Goal: Transaction & Acquisition: Download file/media

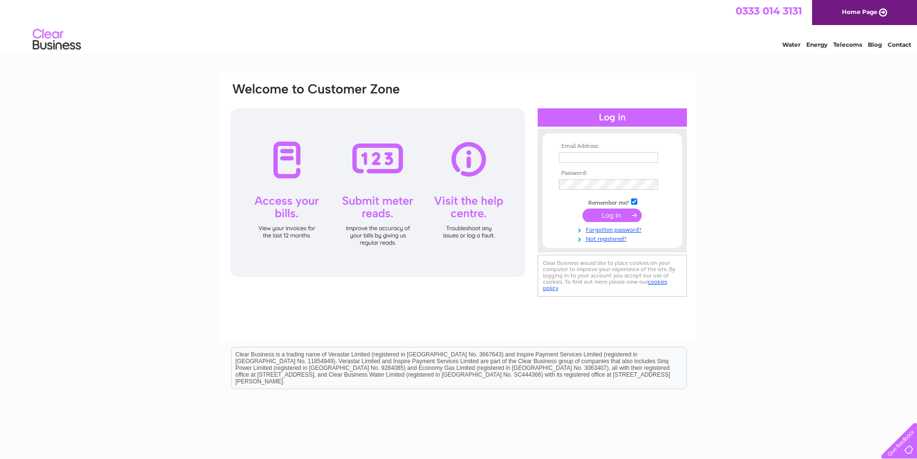
type input "[EMAIL_ADDRESS][DOMAIN_NAME]"
click at [616, 217] on input "submit" at bounding box center [611, 214] width 59 height 13
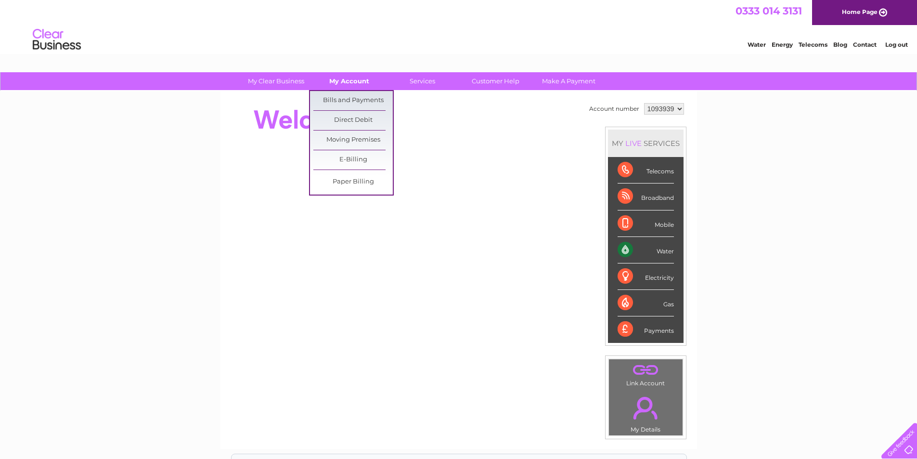
click at [337, 81] on link "My Account" at bounding box center [348, 81] width 79 height 18
click at [336, 99] on link "Bills and Payments" at bounding box center [352, 100] width 79 height 19
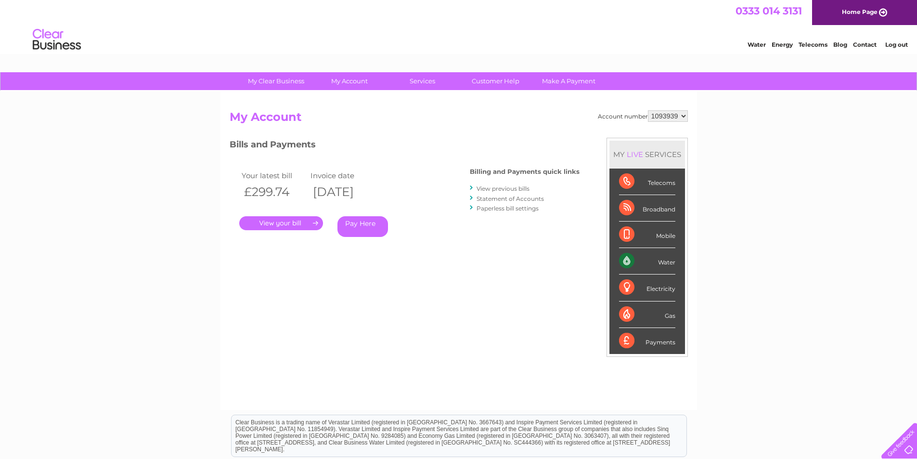
click at [303, 225] on link "." at bounding box center [281, 223] width 84 height 14
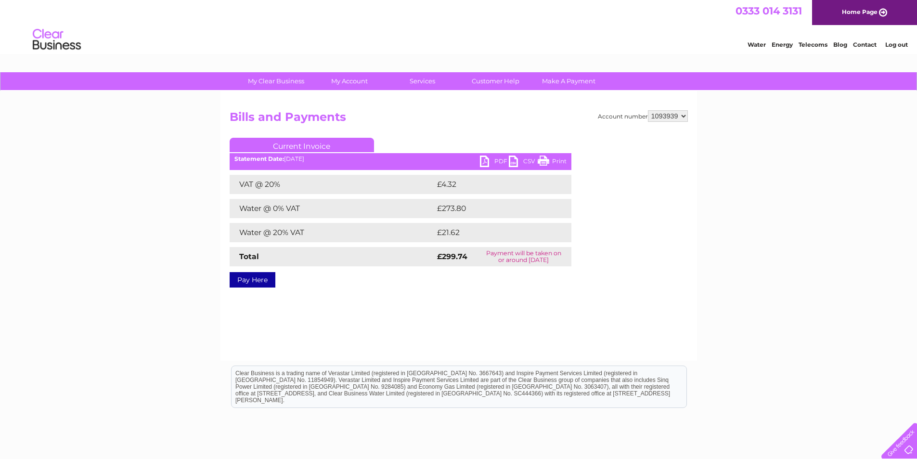
click at [535, 157] on link "CSV" at bounding box center [523, 162] width 29 height 14
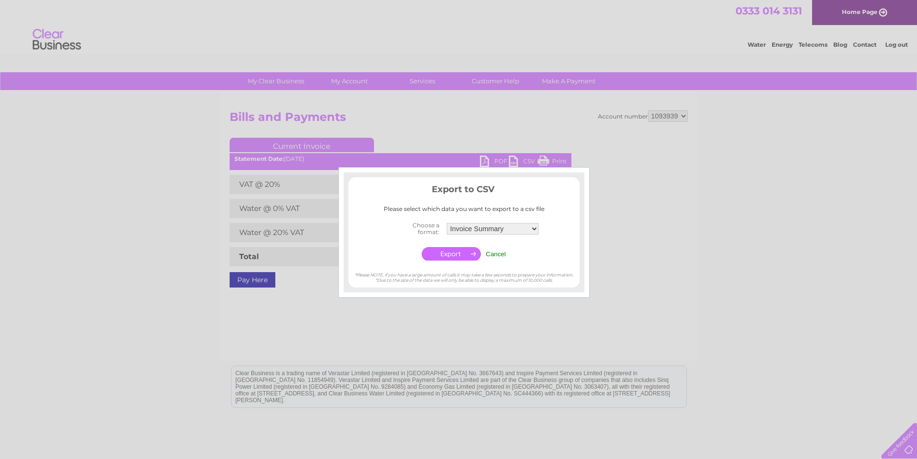
click at [604, 146] on div at bounding box center [458, 229] width 917 height 459
click at [488, 254] on input "Cancel" at bounding box center [495, 253] width 20 height 7
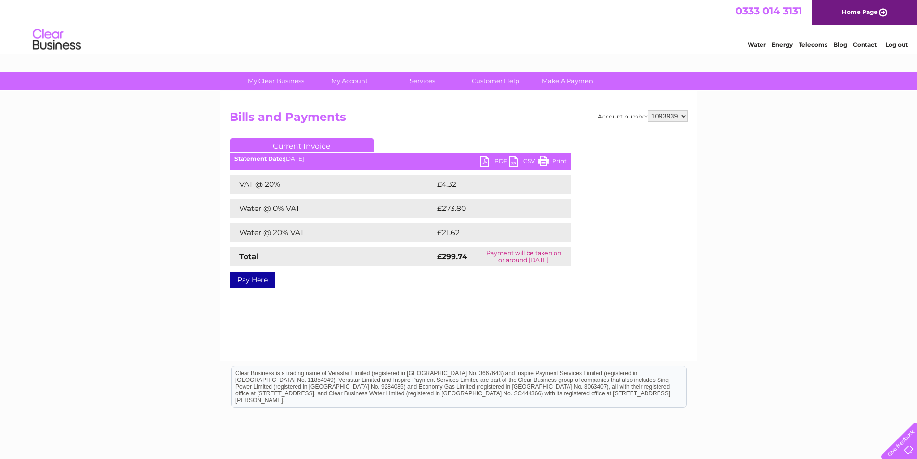
click at [489, 163] on link "PDF" at bounding box center [494, 162] width 29 height 14
